Goal: Use online tool/utility: Utilize a website feature to perform a specific function

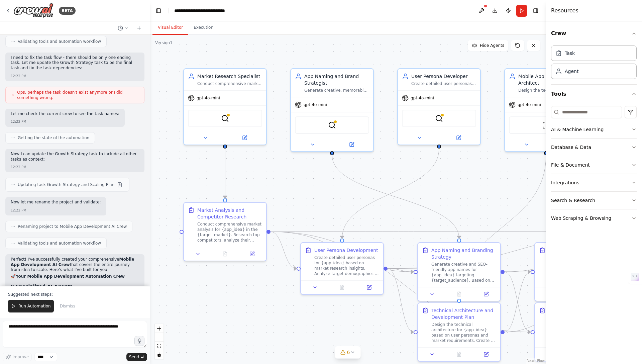
click at [292, 316] on div ".deletable-edge-delete-btn { width: 20px; height: 20px; border: 0px solid #ffff…" at bounding box center [348, 199] width 396 height 329
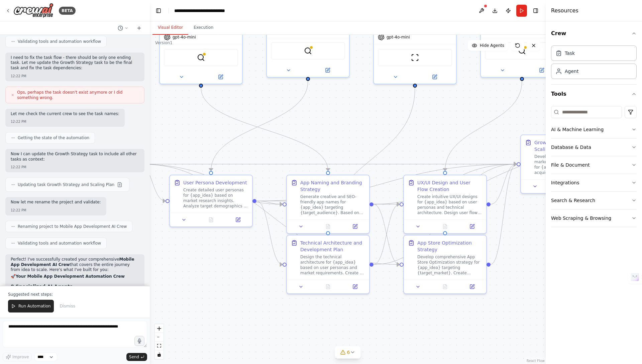
drag, startPoint x: 413, startPoint y: 236, endPoint x: 282, endPoint y: 159, distance: 151.7
click at [282, 159] on div ".deletable-edge-delete-btn { width: 20px; height: 20px; border: 0px solid #ffff…" at bounding box center [348, 199] width 396 height 329
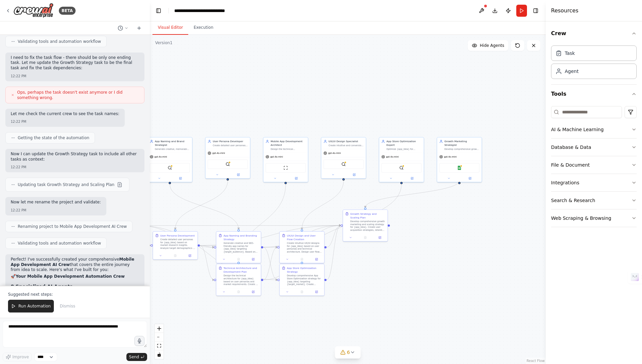
drag, startPoint x: 420, startPoint y: 283, endPoint x: 358, endPoint y: 288, distance: 62.0
click at [358, 288] on div ".deletable-edge-delete-btn { width: 20px; height: 20px; border: 0px solid #ffff…" at bounding box center [348, 199] width 396 height 329
drag, startPoint x: 379, startPoint y: 236, endPoint x: 379, endPoint y: 243, distance: 7.0
click at [444, 249] on div "Growth Strategy and Scaling Plan Develop comprehensive growth marketing and sca…" at bounding box center [448, 240] width 44 height 24
drag, startPoint x: 301, startPoint y: 245, endPoint x: 332, endPoint y: 211, distance: 45.9
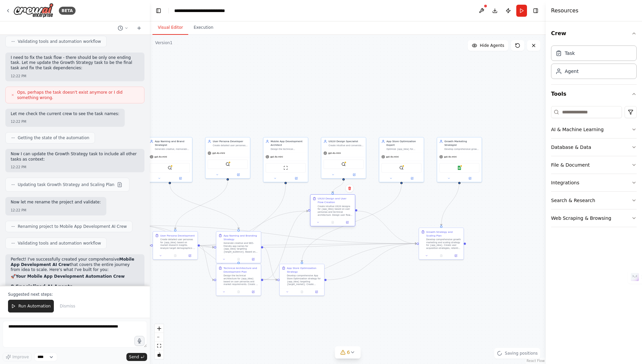
click at [332, 211] on div "Create intuitive UX/UI designs for {app_idea} based on user personas and techni…" at bounding box center [335, 211] width 35 height 12
drag, startPoint x: 305, startPoint y: 285, endPoint x: 375, endPoint y: 298, distance: 71.3
click at [375, 298] on div "App Store Optimization Strategy Develop comprehensive App Store Optimization st…" at bounding box center [372, 290] width 45 height 32
drag, startPoint x: 245, startPoint y: 248, endPoint x: 239, endPoint y: 221, distance: 27.3
click at [239, 221] on div "Generate creative and SEO-friendly app names for {app_idea} targeting {target_a…" at bounding box center [233, 222] width 35 height 12
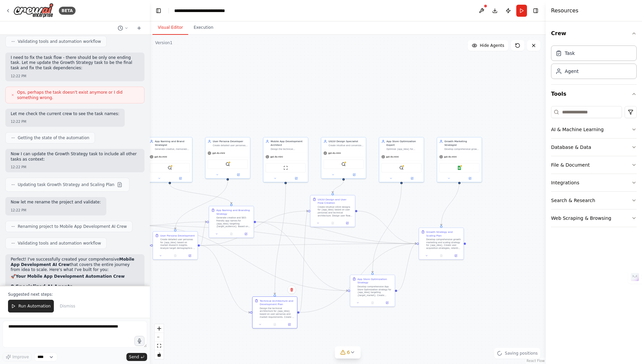
drag, startPoint x: 247, startPoint y: 292, endPoint x: 227, endPoint y: 292, distance: 19.4
click at [278, 320] on div at bounding box center [274, 323] width 44 height 7
drag, startPoint x: 183, startPoint y: 256, endPoint x: 196, endPoint y: 291, distance: 36.8
click at [186, 294] on div at bounding box center [180, 297] width 44 height 7
drag, startPoint x: 205, startPoint y: 254, endPoint x: 285, endPoint y: 253, distance: 79.9
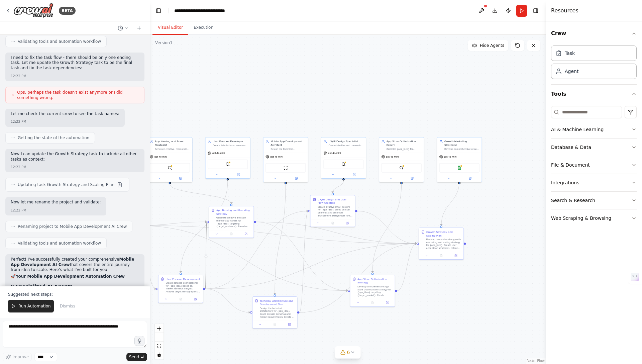
click at [287, 253] on div ".deletable-edge-delete-btn { width: 20px; height: 20px; border: 0px solid #ffff…" at bounding box center [348, 199] width 396 height 329
click at [189, 246] on icon "Edge from af023064-8a25-4e0f-b372-117f0c4f8eca to 78f2eaa8-49bc-4763-8022-4ef0f…" at bounding box center [203, 226] width 47 height 92
click at [192, 253] on div ".deletable-edge-delete-btn { width: 20px; height: 20px; border: 0px solid #ffff…" at bounding box center [348, 199] width 396 height 329
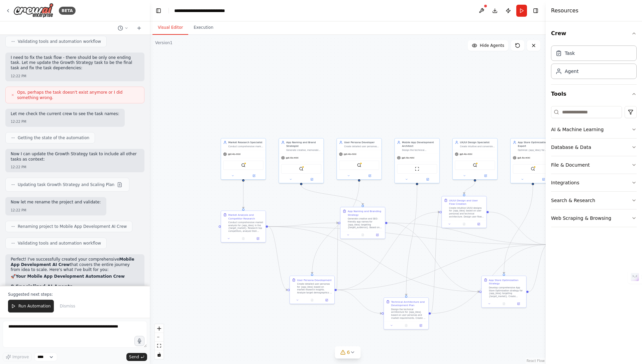
drag, startPoint x: 177, startPoint y: 247, endPoint x: 311, endPoint y: 248, distance: 133.7
click at [311, 248] on div ".deletable-edge-delete-btn { width: 20px; height: 20px; border: 0px solid #ffff…" at bounding box center [348, 199] width 396 height 329
drag, startPoint x: 239, startPoint y: 238, endPoint x: 266, endPoint y: 228, distance: 29.1
click at [266, 226] on div "Market Analysis and Competitor Research Conduct comprehensive market analysis f…" at bounding box center [264, 215] width 44 height 24
click at [203, 281] on div ".deletable-edge-delete-btn { width: 20px; height: 20px; border: 0px solid #ffff…" at bounding box center [348, 199] width 396 height 329
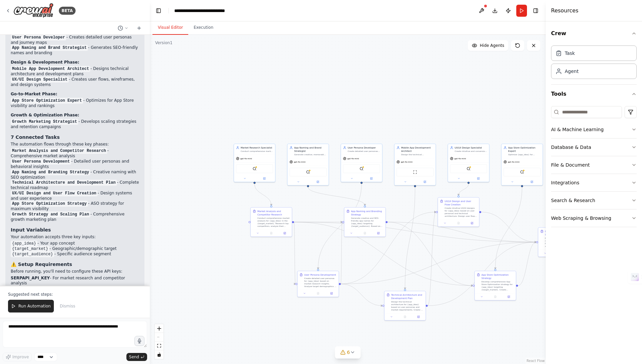
scroll to position [1639, 0]
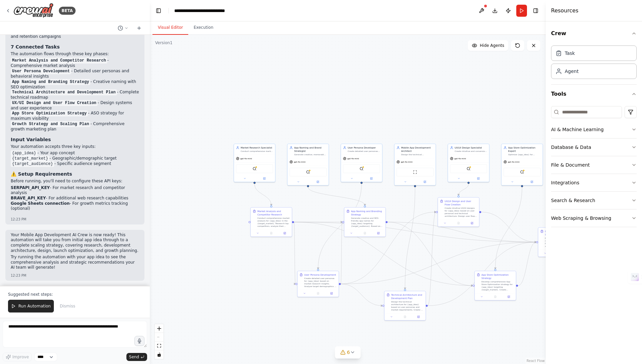
click at [251, 254] on div ".deletable-edge-delete-btn { width: 20px; height: 20px; border: 0px solid #ffff…" at bounding box center [348, 199] width 396 height 329
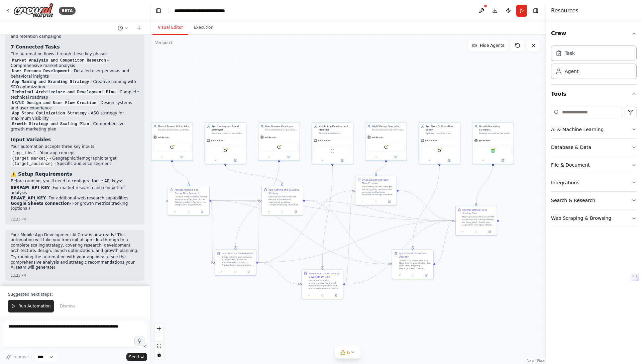
drag, startPoint x: 264, startPoint y: 259, endPoint x: 162, endPoint y: 235, distance: 105.0
click at [162, 235] on div ".deletable-edge-delete-btn { width: 20px; height: 20px; border: 0px solid #ffff…" at bounding box center [348, 199] width 396 height 329
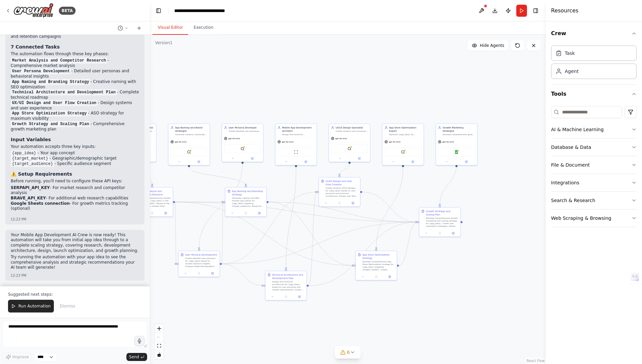
drag, startPoint x: 476, startPoint y: 266, endPoint x: 463, endPoint y: 273, distance: 15.0
click at [462, 273] on div ".deletable-edge-delete-btn { width: 20px; height: 20px; border: 0px solid #ffff…" at bounding box center [348, 199] width 396 height 329
